Goal: Understand site structure: Understand site structure

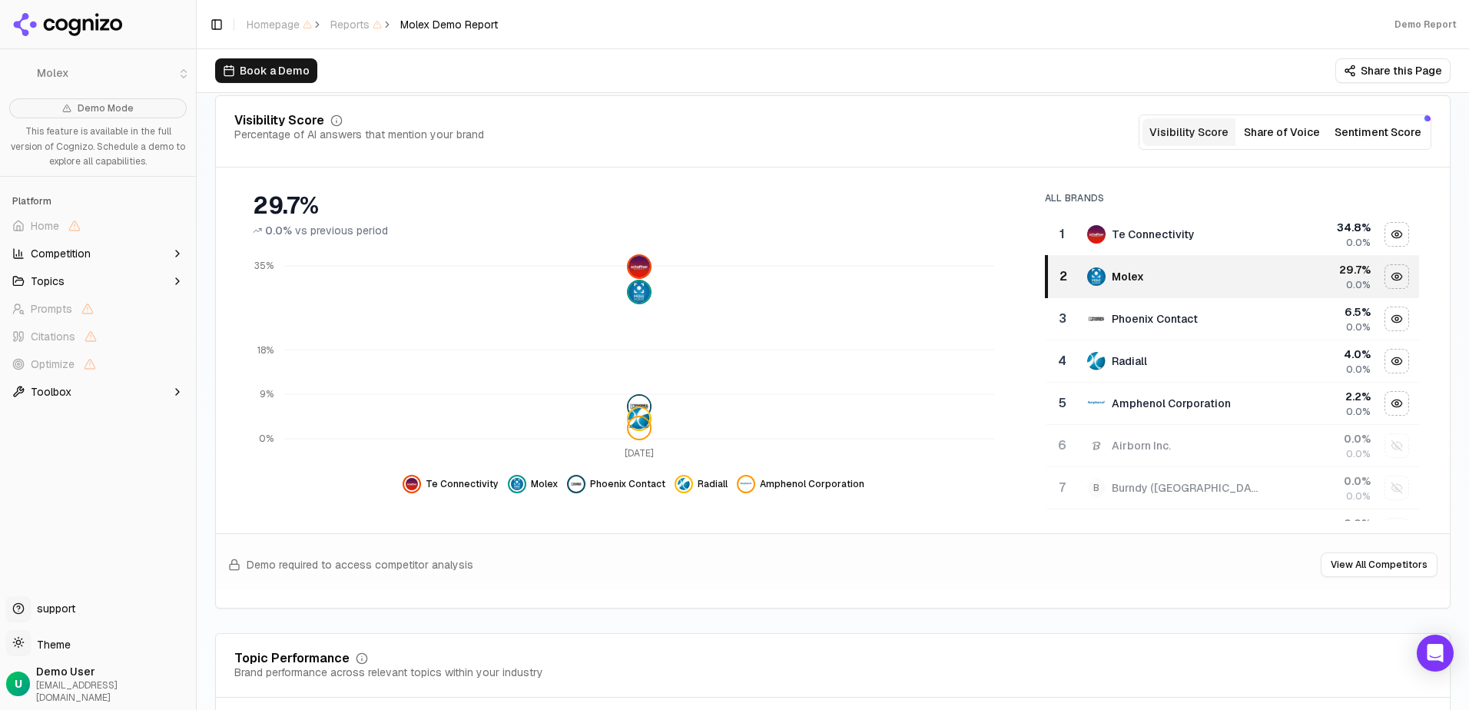
scroll to position [154, 0]
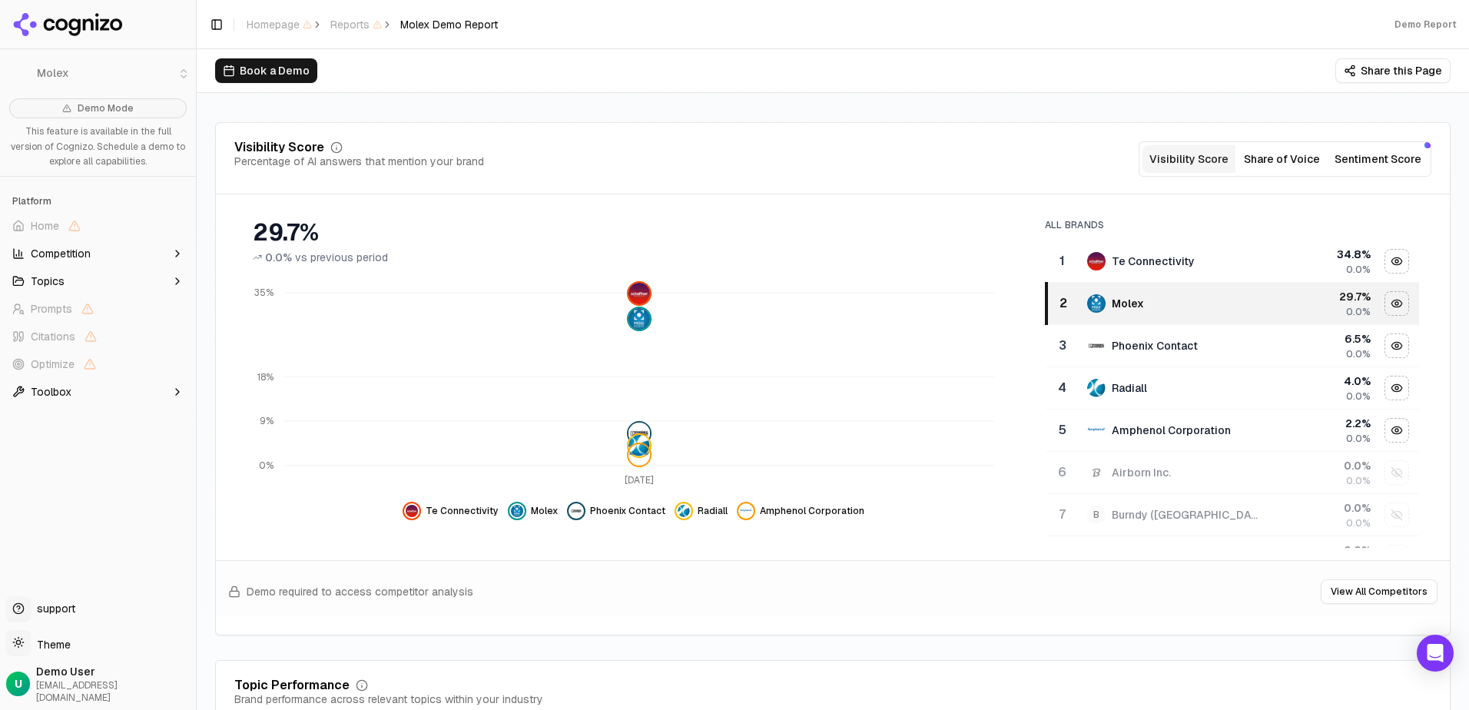
click at [177, 257] on icon "button" at bounding box center [177, 253] width 12 height 12
click at [171, 253] on icon "button" at bounding box center [177, 253] width 12 height 12
click at [718, 139] on div "Visibility Score Percentage of AI answers that mention your brand Visibility Sc…" at bounding box center [832, 378] width 1235 height 513
